Goal: Connect with others: Connect with others

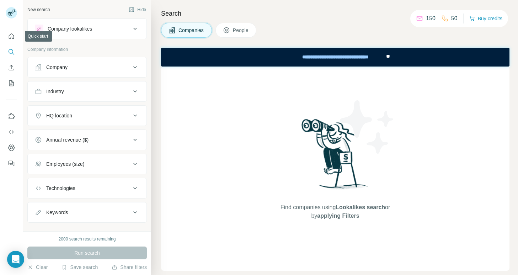
click at [2, 18] on div at bounding box center [12, 13] width 21 height 23
click at [11, 15] on rect at bounding box center [11, 12] width 11 height 11
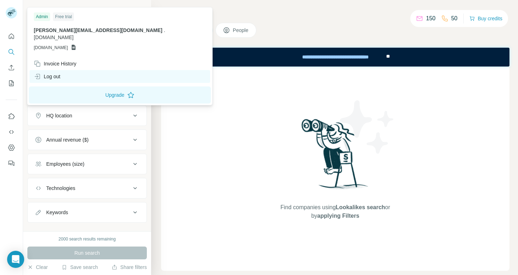
click at [57, 70] on div "Log out" at bounding box center [120, 76] width 181 height 13
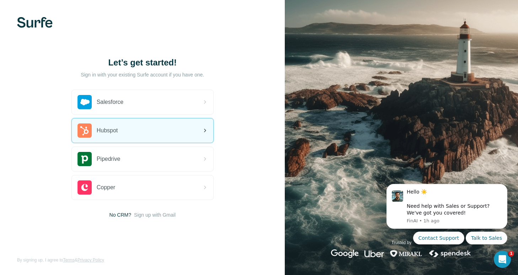
click at [174, 133] on div "Hubspot" at bounding box center [142, 130] width 141 height 24
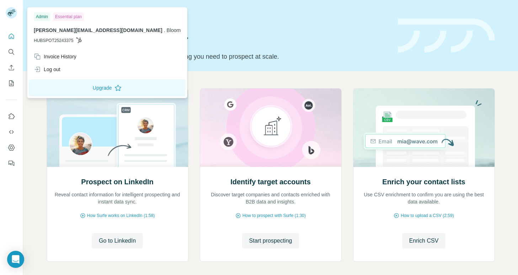
click at [15, 16] on rect at bounding box center [11, 12] width 11 height 11
click at [58, 74] on div "Log out" at bounding box center [107, 69] width 155 height 13
